Goal: Task Accomplishment & Management: Complete application form

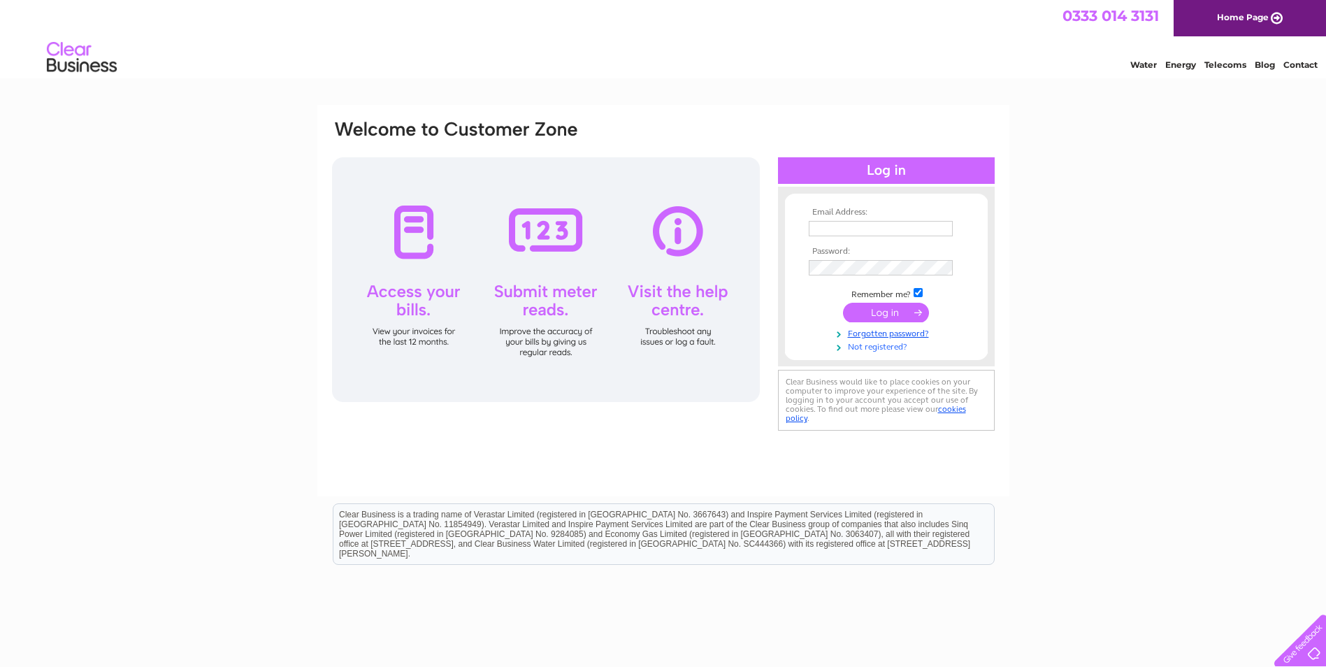
type input "[EMAIL_ADDRESS][DOMAIN_NAME]"
click at [881, 347] on link "Not registered?" at bounding box center [888, 345] width 159 height 13
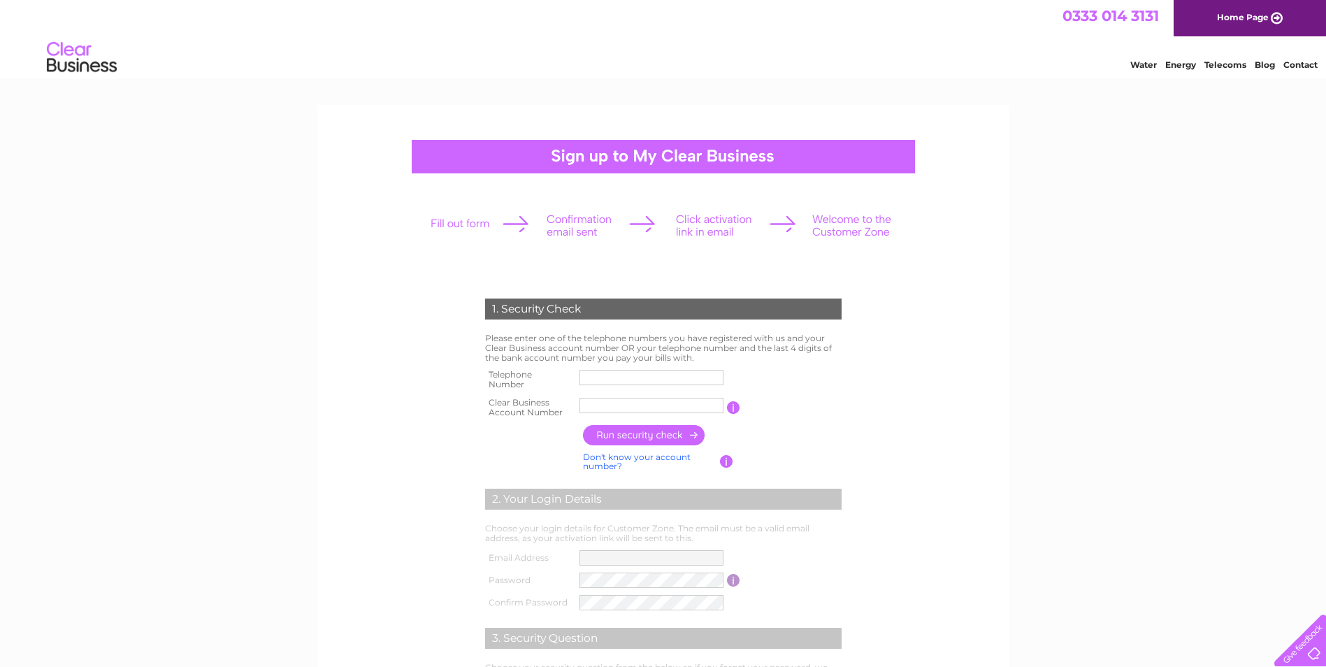
click at [642, 406] on input "text" at bounding box center [652, 405] width 144 height 15
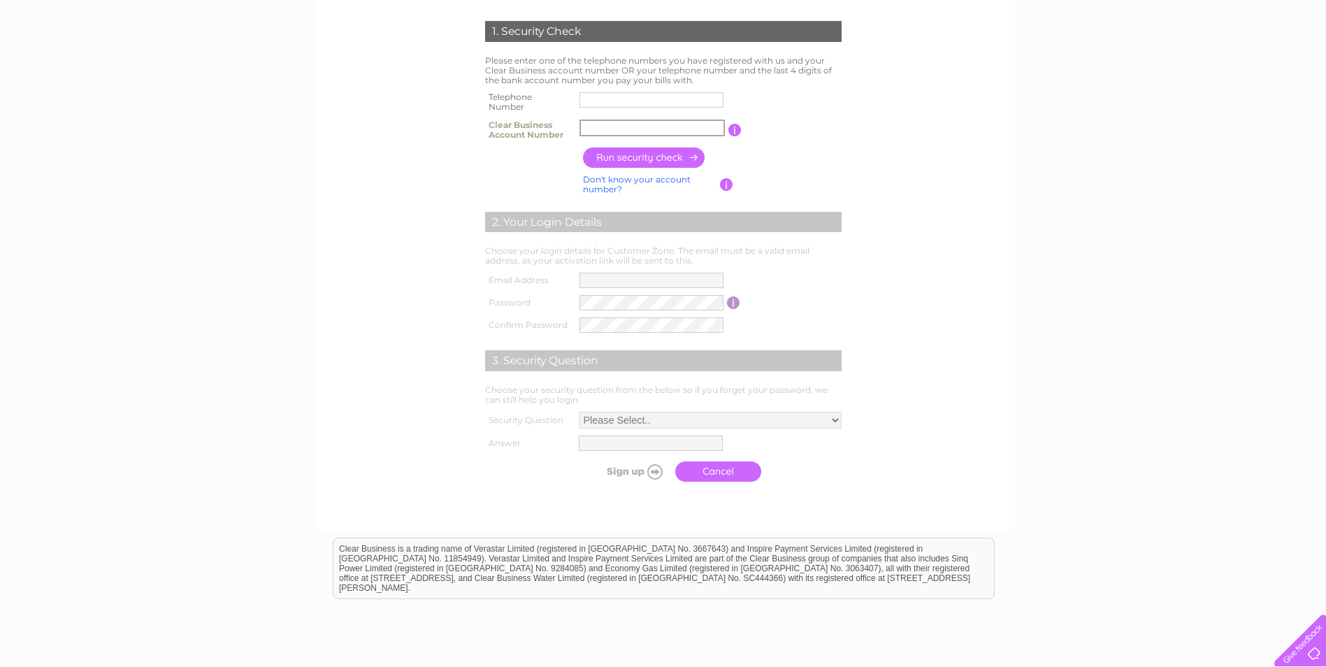
scroll to position [280, 0]
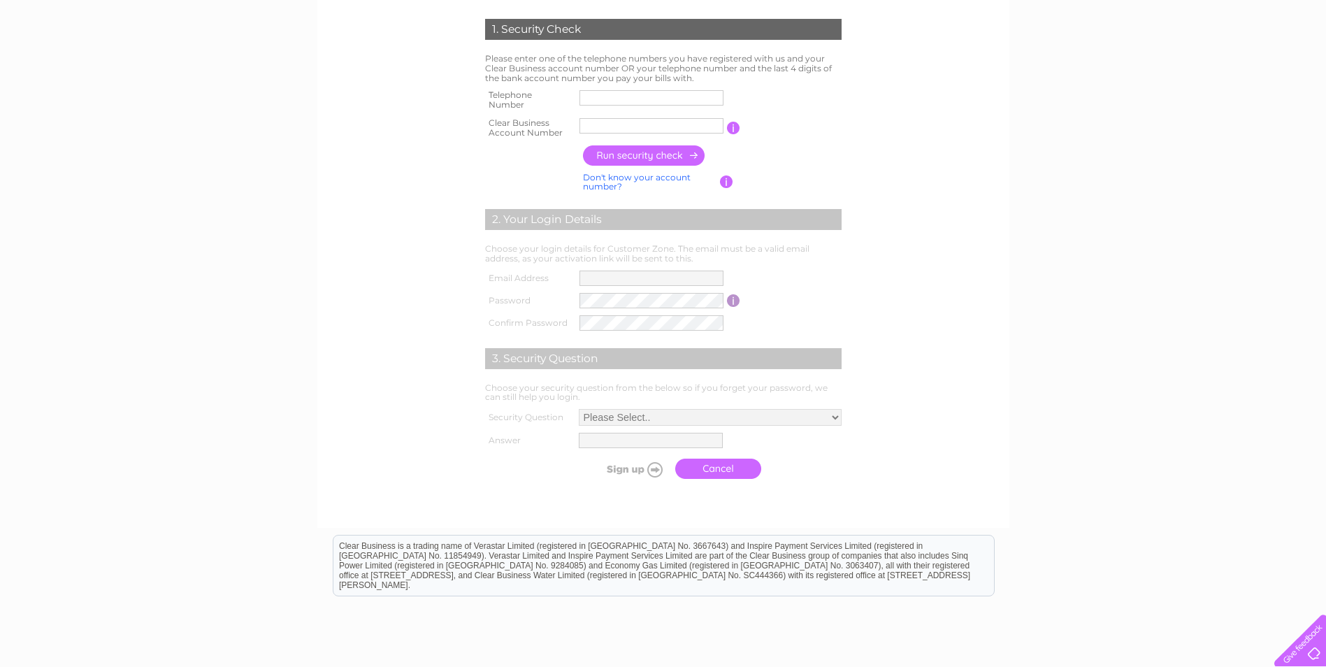
click at [622, 126] on input "text" at bounding box center [652, 125] width 144 height 15
click at [659, 126] on input "CB3032505" at bounding box center [652, 125] width 145 height 17
click at [739, 132] on input "button" at bounding box center [735, 128] width 13 height 13
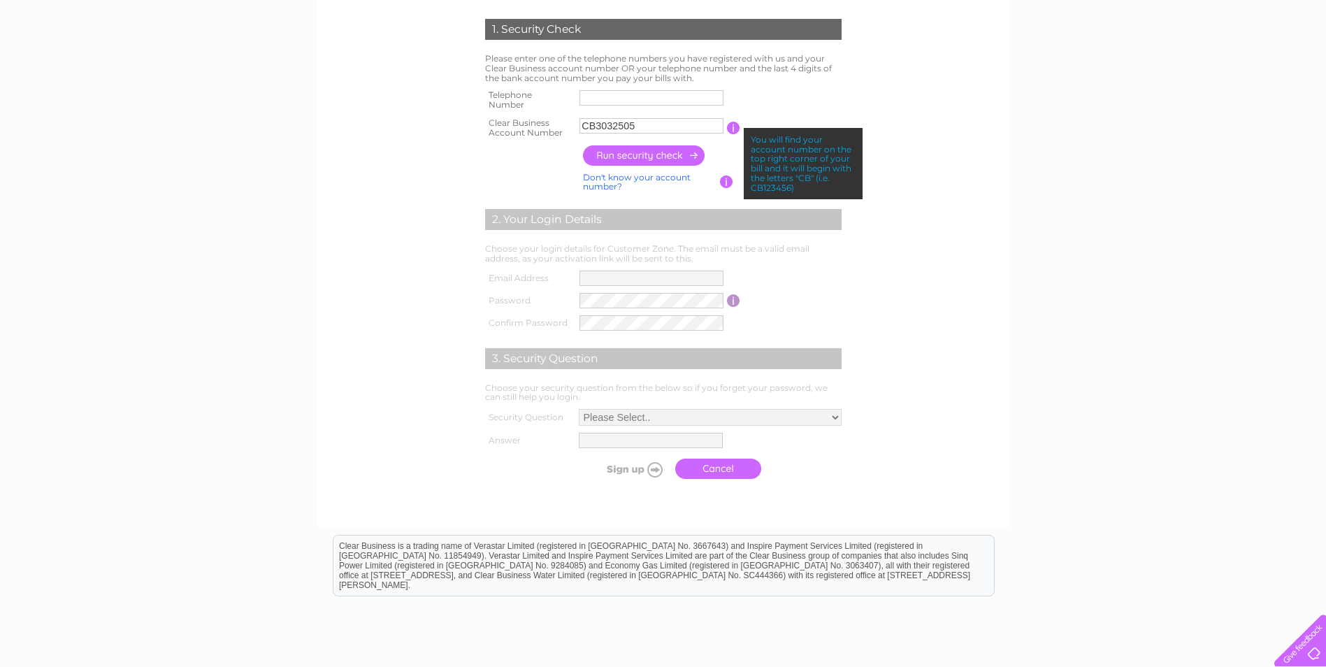
click at [939, 190] on form "1. Security Check Please enter one of the telephone numbers you have registered…" at bounding box center [664, 252] width 666 height 523
drag, startPoint x: 655, startPoint y: 127, endPoint x: 546, endPoint y: 122, distance: 109.2
click at [546, 122] on tr "Clear Business Account Number CB3032505 You will find your account number on th…" at bounding box center [664, 128] width 364 height 28
click at [690, 124] on input "CB3032505" at bounding box center [652, 125] width 145 height 17
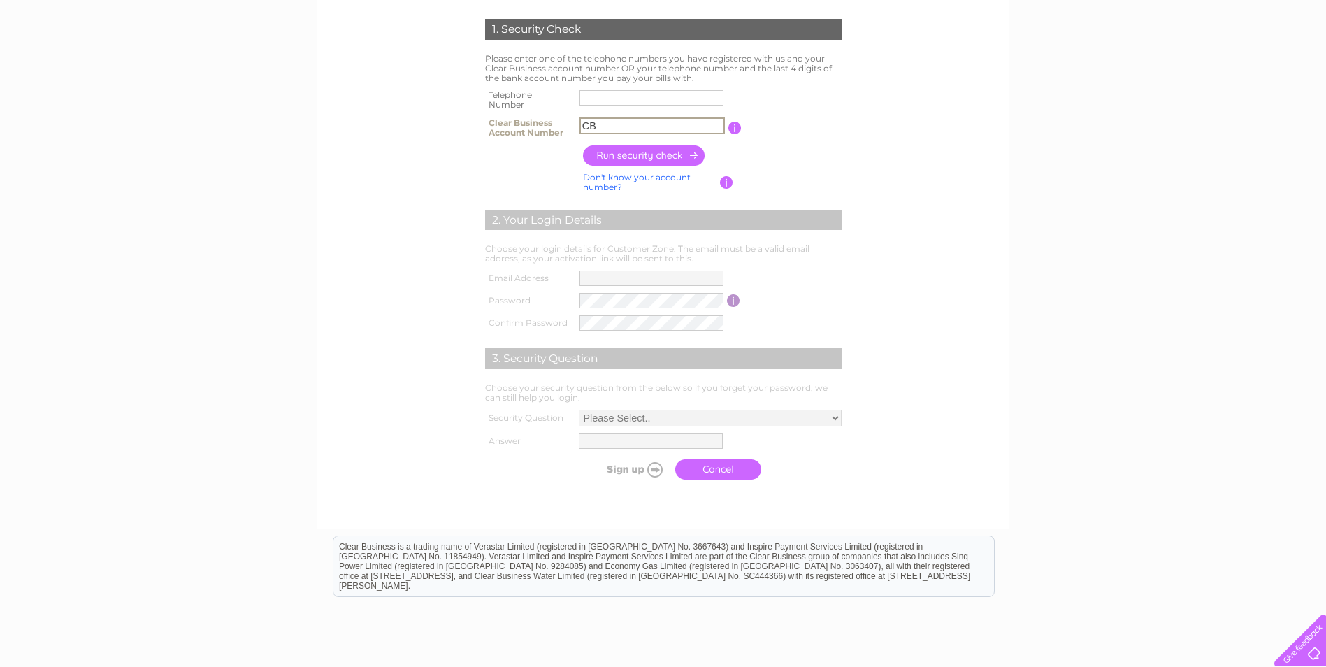
type input "C"
drag, startPoint x: 671, startPoint y: 131, endPoint x: 528, endPoint y: 113, distance: 143.7
click at [528, 114] on tr "Clear Business Account Number CB3032505 You will find your account number on th…" at bounding box center [664, 128] width 364 height 28
type input "30325055"
click at [648, 153] on input "button" at bounding box center [644, 155] width 123 height 20
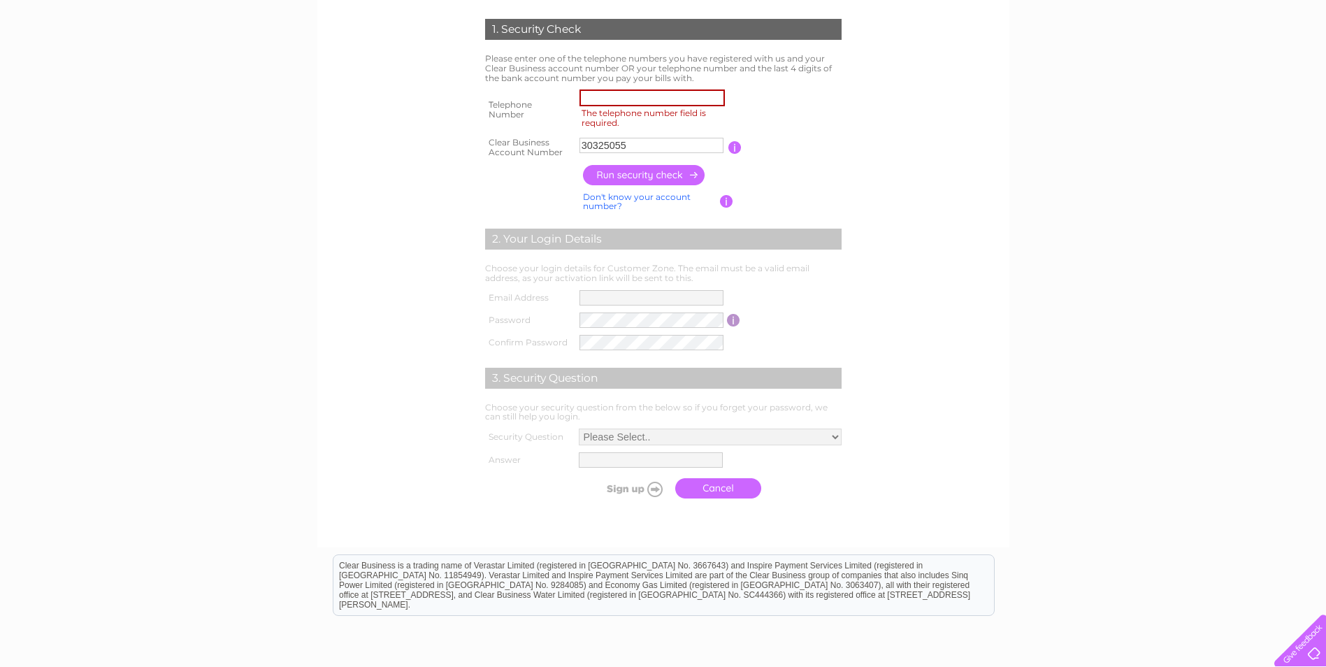
click at [648, 102] on input "The telephone number field is required." at bounding box center [652, 98] width 145 height 17
type input "07786278859"
click at [641, 168] on input "button" at bounding box center [644, 175] width 123 height 20
